Goal: Information Seeking & Learning: Learn about a topic

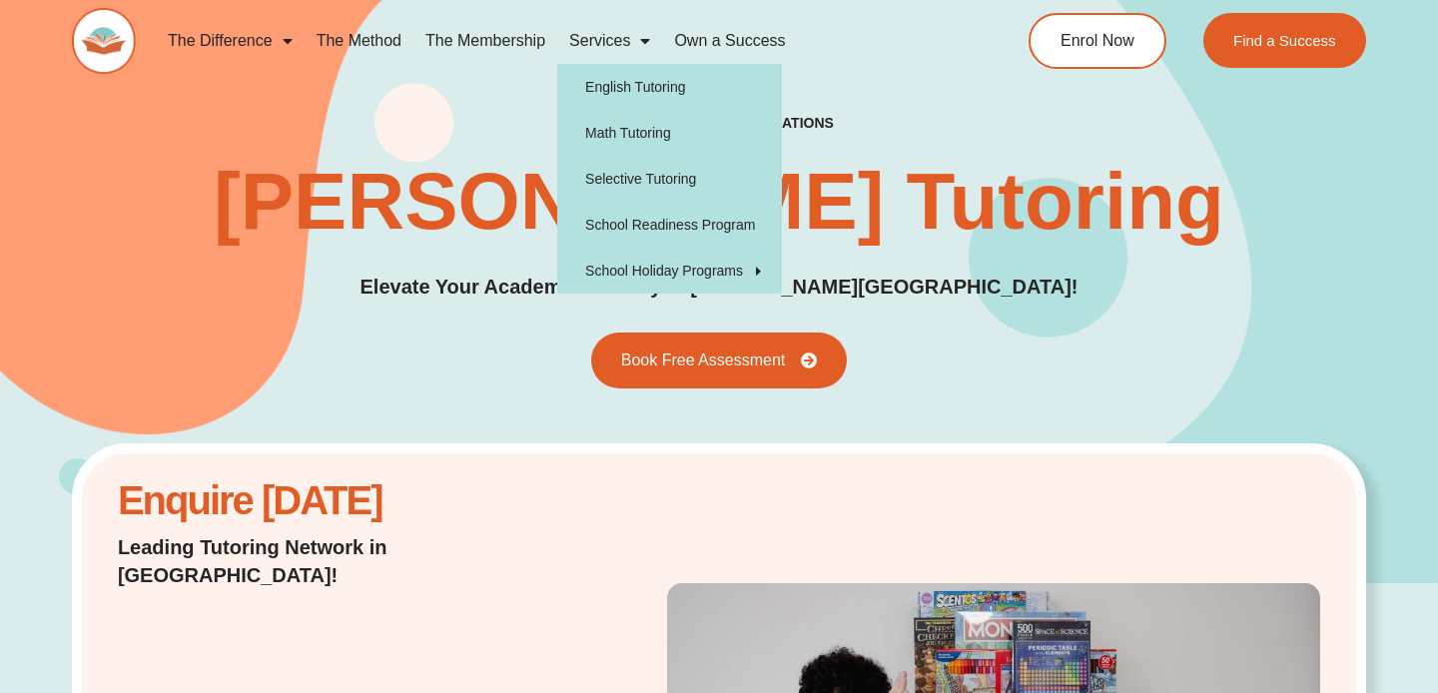
click at [629, 50] on link "Services" at bounding box center [609, 41] width 105 height 46
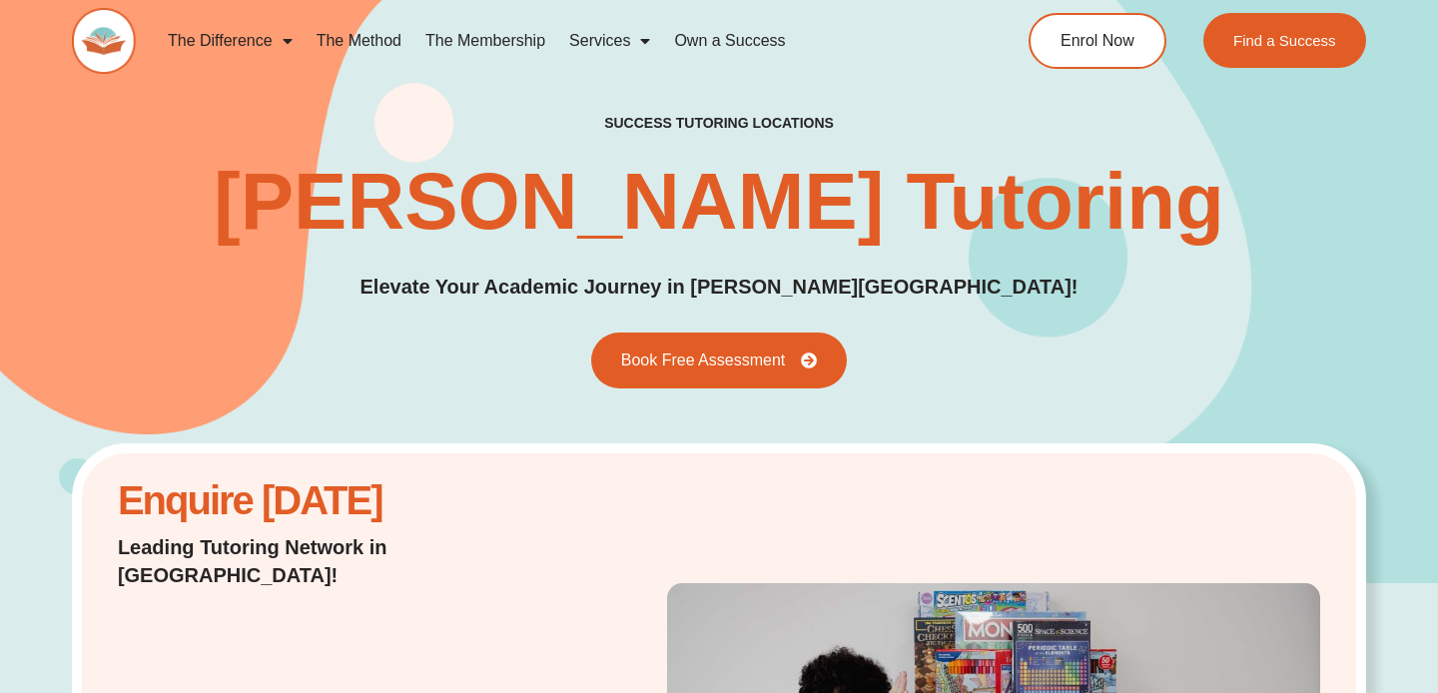
click at [629, 50] on link "Services" at bounding box center [609, 41] width 105 height 46
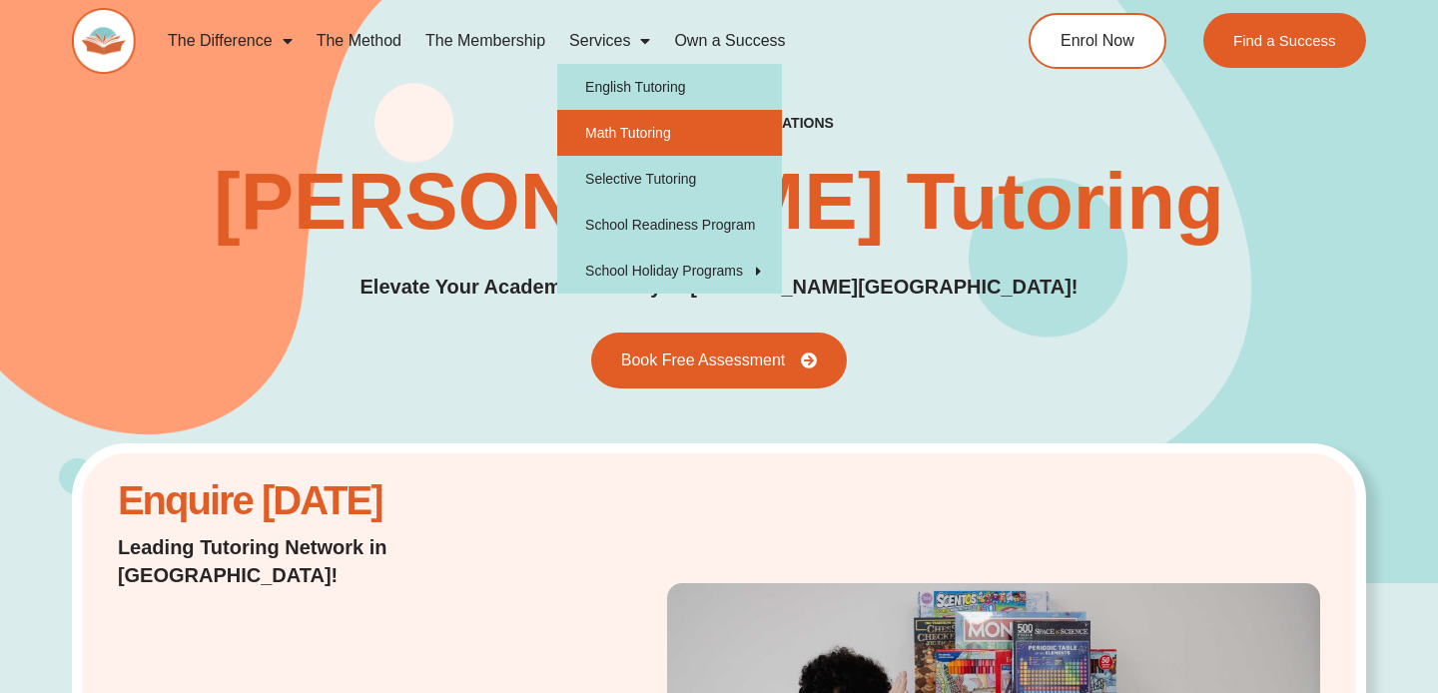
click at [643, 141] on link "Math Tutoring" at bounding box center [669, 133] width 225 height 46
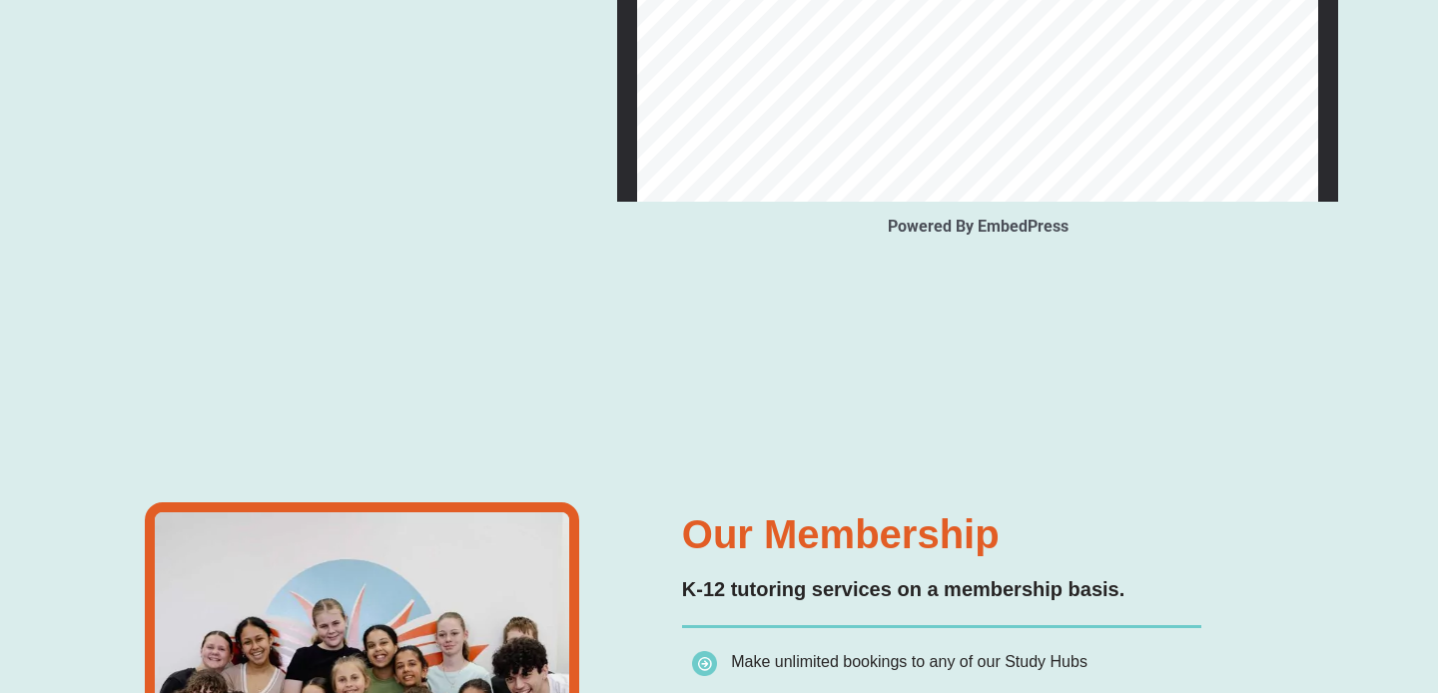
scroll to position [2170, 0]
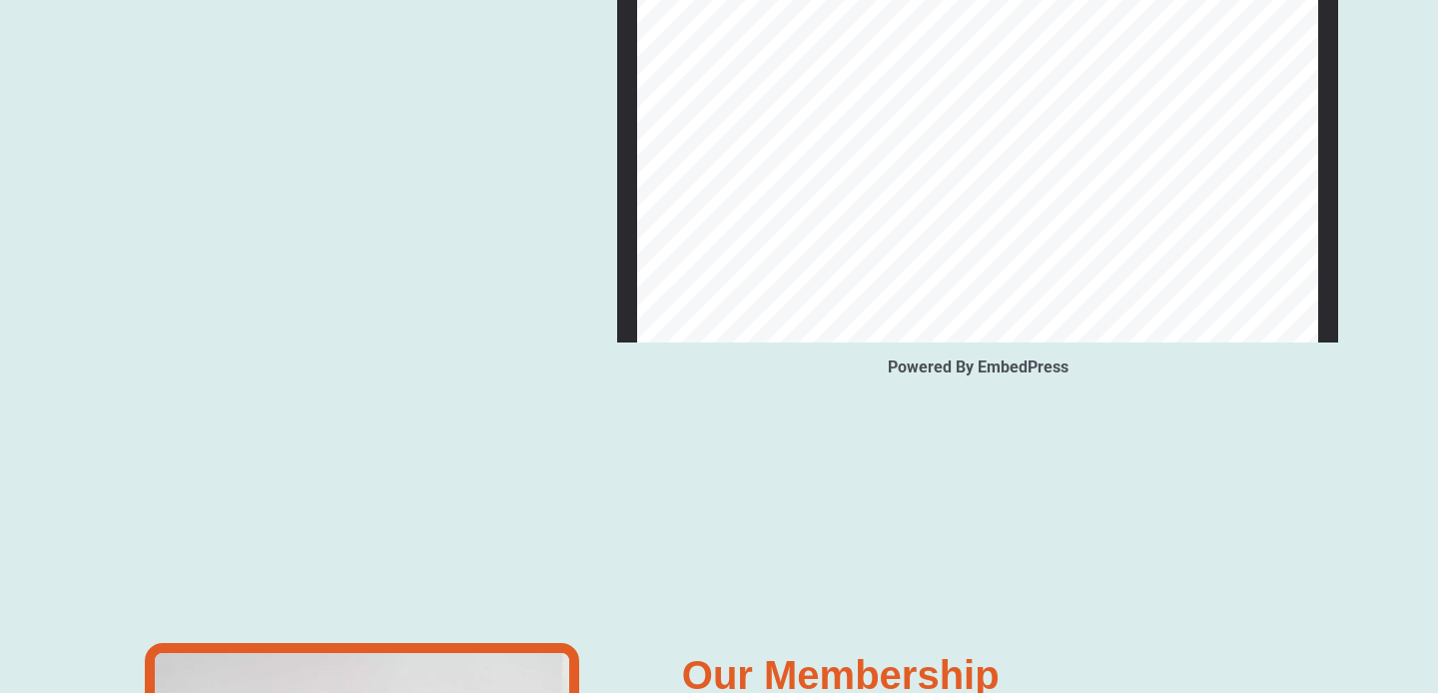
type input "*"
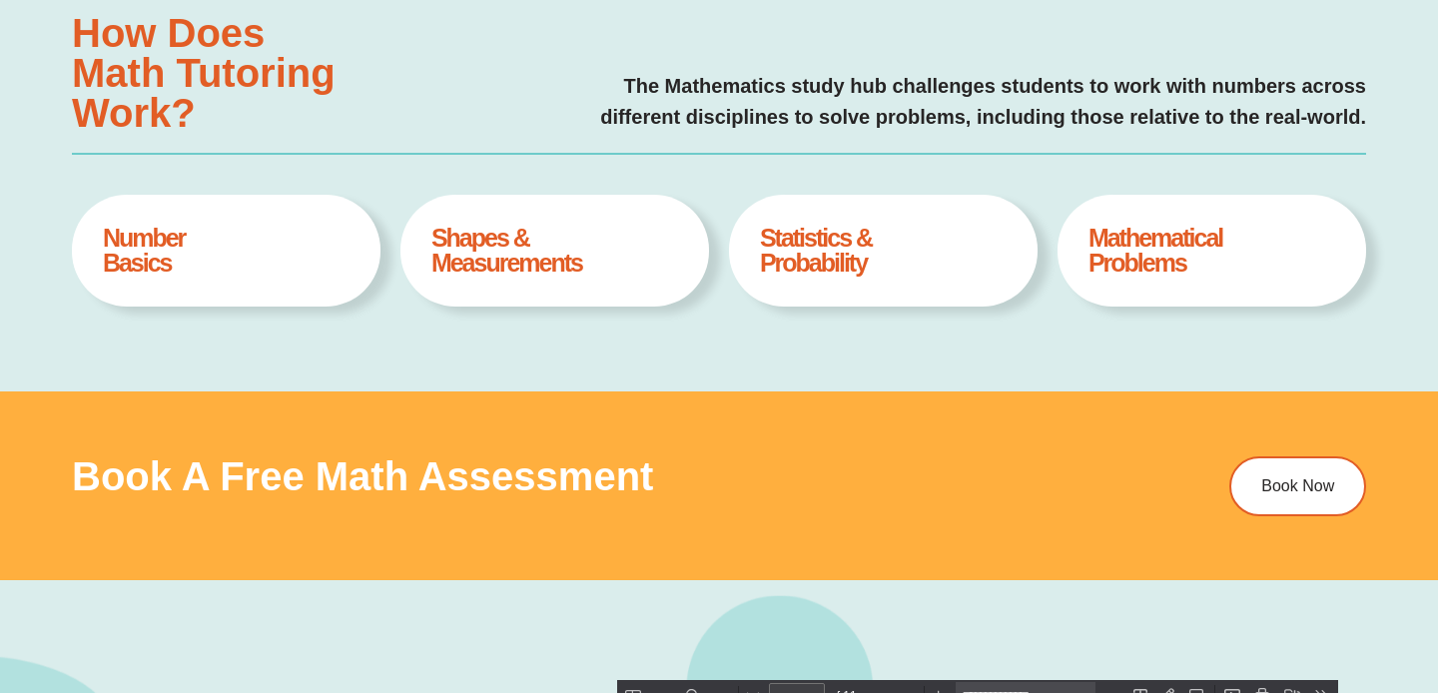
scroll to position [0, 0]
